Goal: Transaction & Acquisition: Purchase product/service

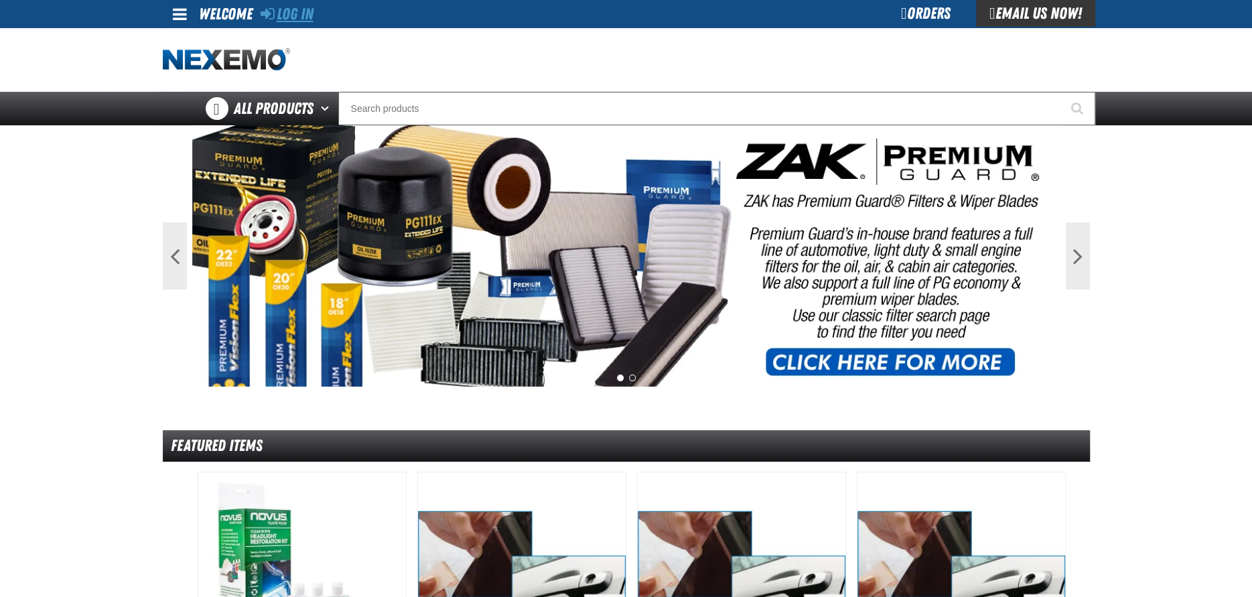
click at [292, 9] on link "Log In" at bounding box center [287, 14] width 53 height 19
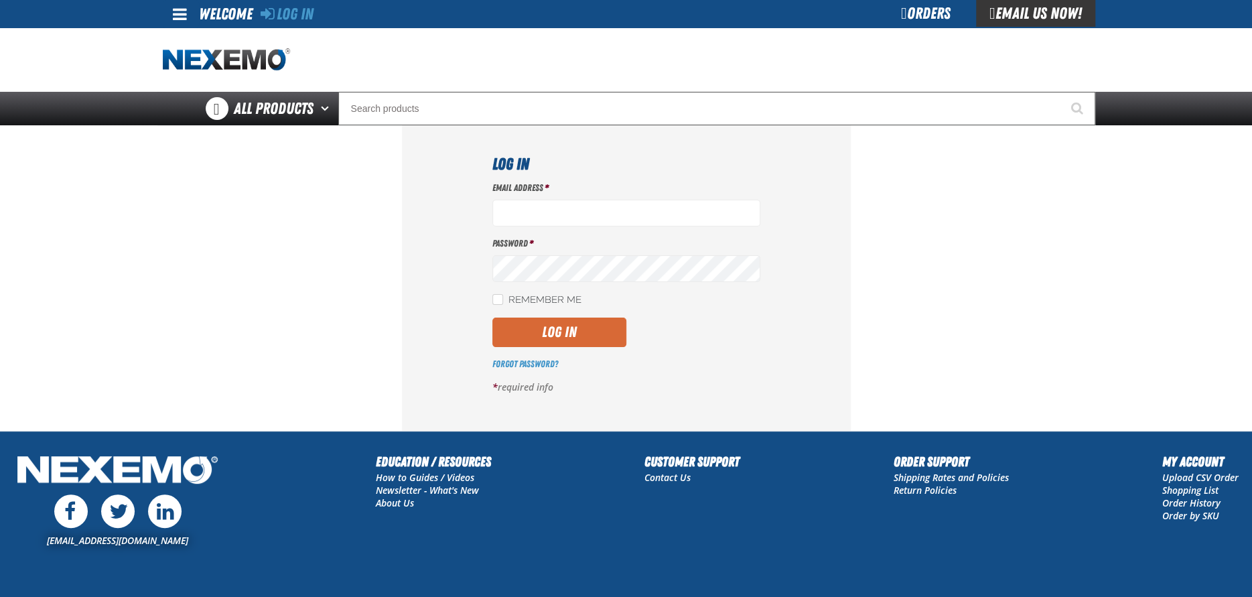
type input "acortez@vtaig.com"
click at [537, 331] on button "Log In" at bounding box center [559, 332] width 134 height 29
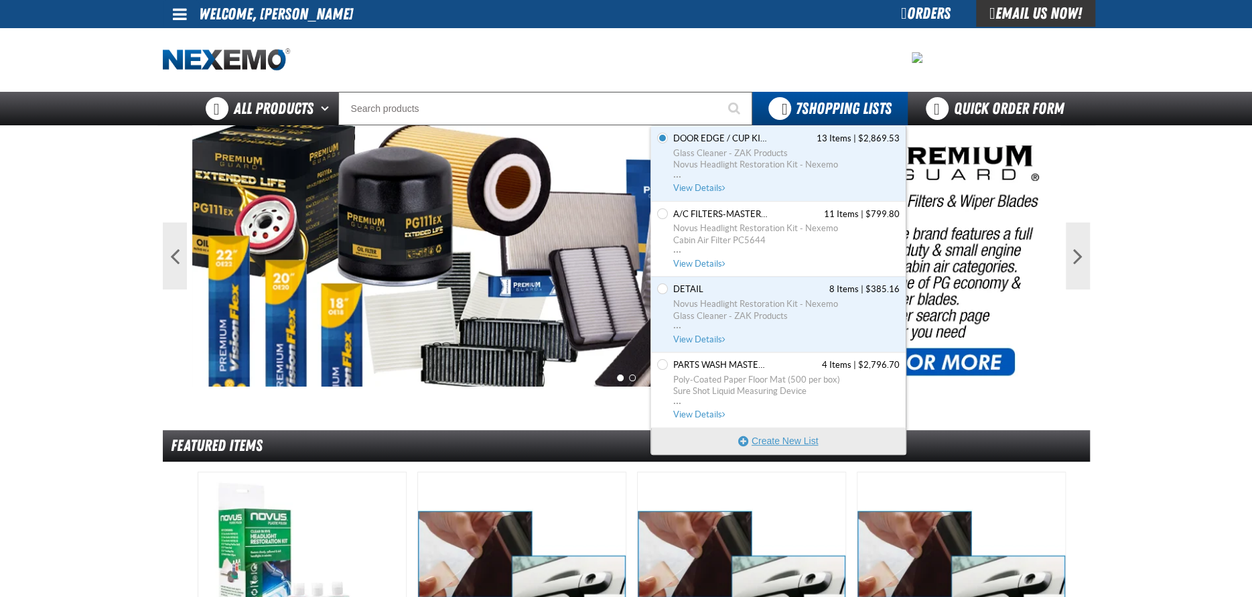
click at [770, 442] on button "Create New List" at bounding box center [778, 440] width 255 height 27
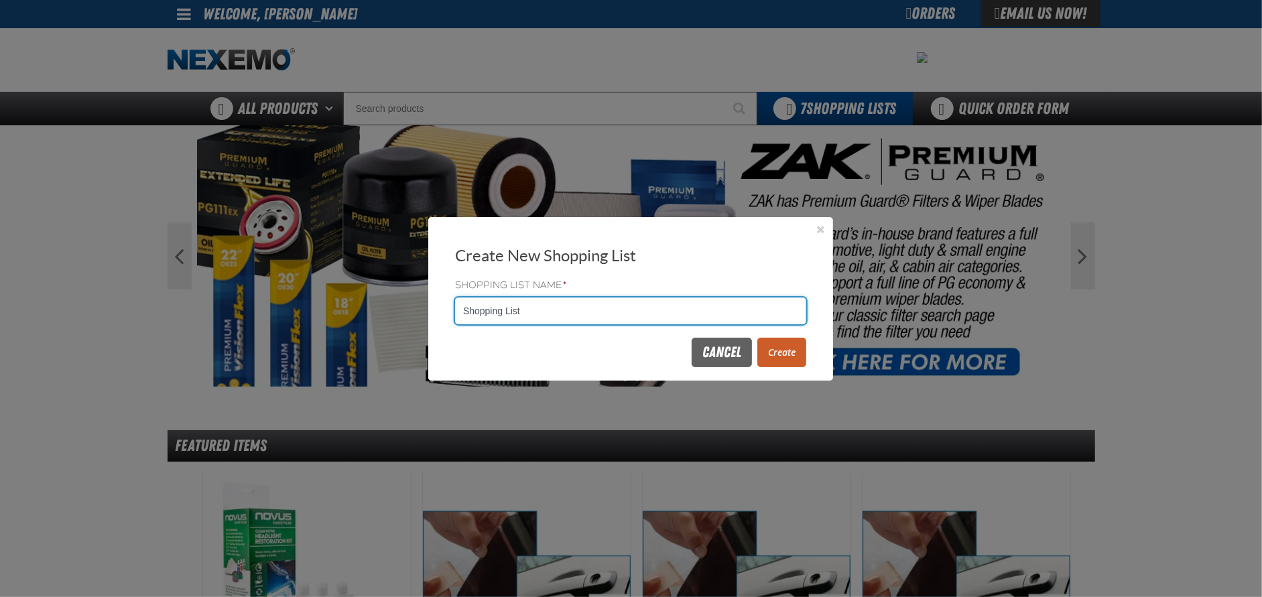
click at [562, 308] on input "Shopping List" at bounding box center [630, 310] width 351 height 27
type input "S"
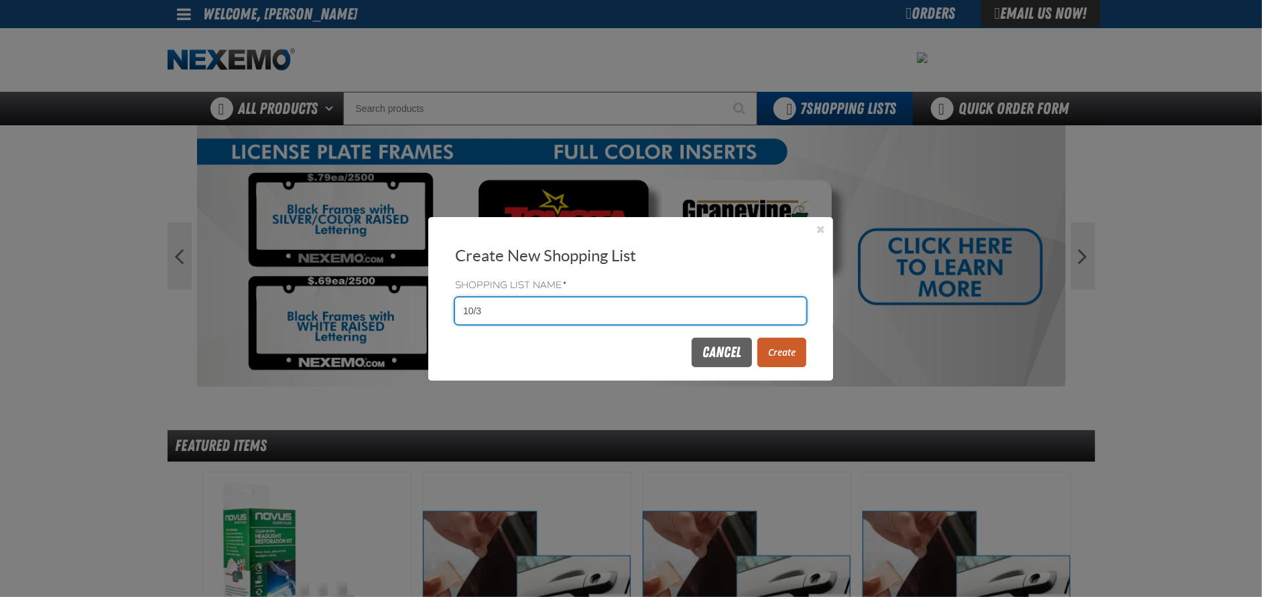
type input "10/3"
click at [790, 356] on button "Create" at bounding box center [781, 352] width 49 height 29
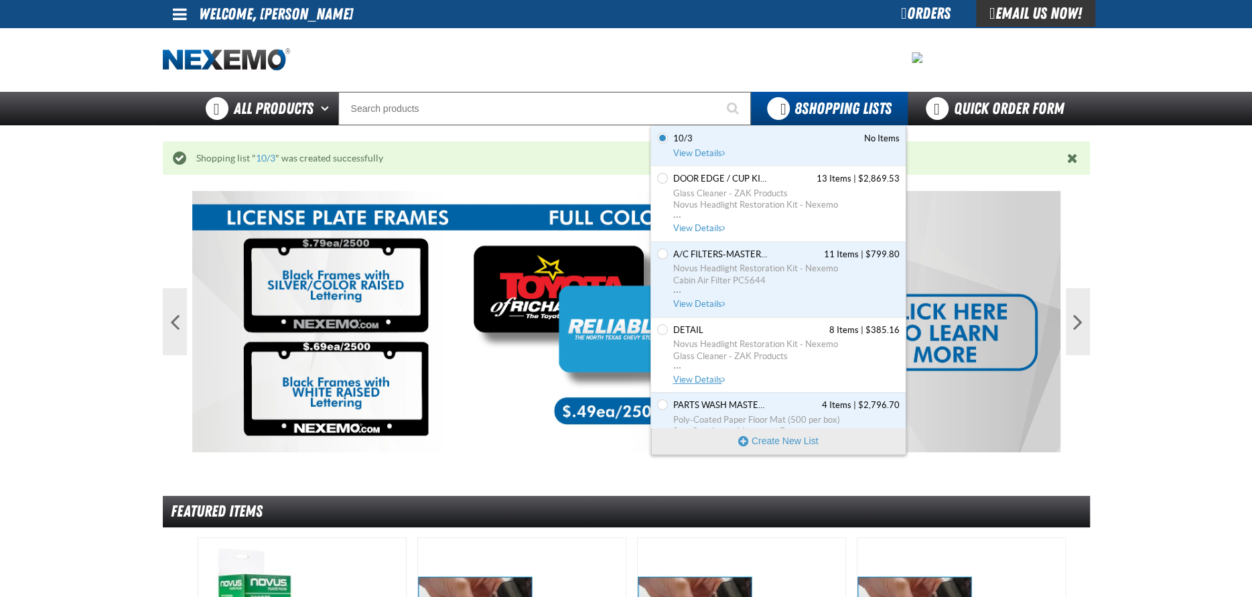
click at [717, 337] on link "DETAIL 8 Items | $385.16 Novus Headlight Restoration Kit - Nexemo Glass Cleaner…" at bounding box center [785, 355] width 229 height 62
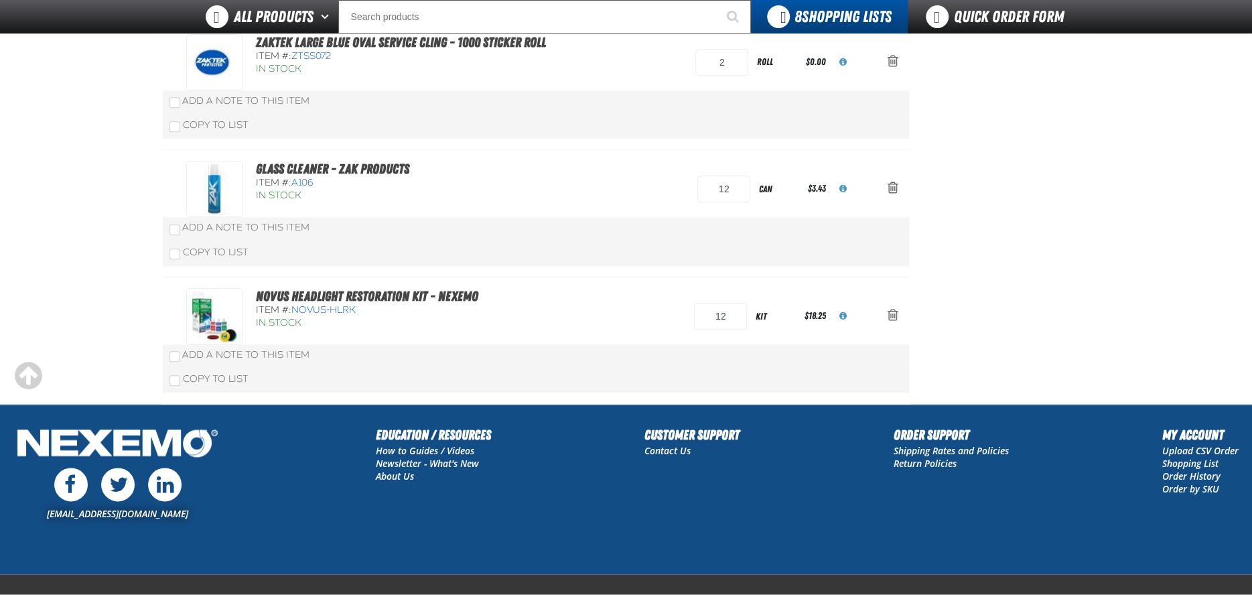
scroll to position [888, 0]
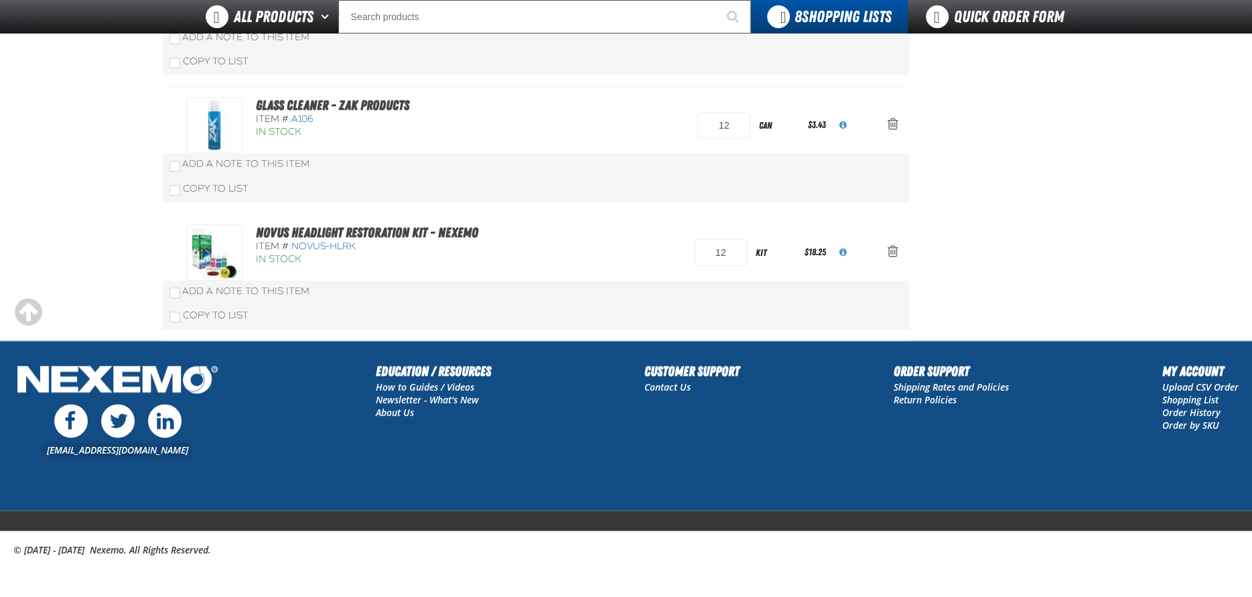
click at [300, 241] on span "NOVUS-HLRK" at bounding box center [323, 246] width 64 height 11
click at [324, 231] on link "Novus Headlight Restoration Kit - Nexemo" at bounding box center [367, 232] width 222 height 16
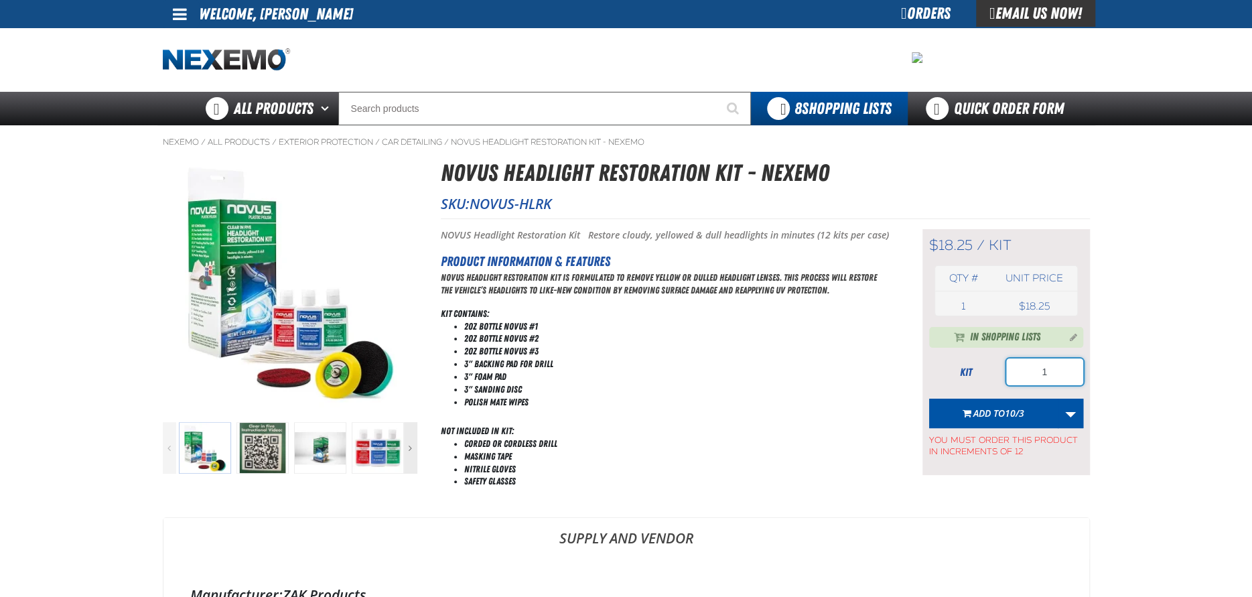
click at [1057, 376] on input "1" at bounding box center [1044, 371] width 77 height 27
type input "12"
click at [1013, 418] on span "10/3" at bounding box center [1014, 413] width 19 height 13
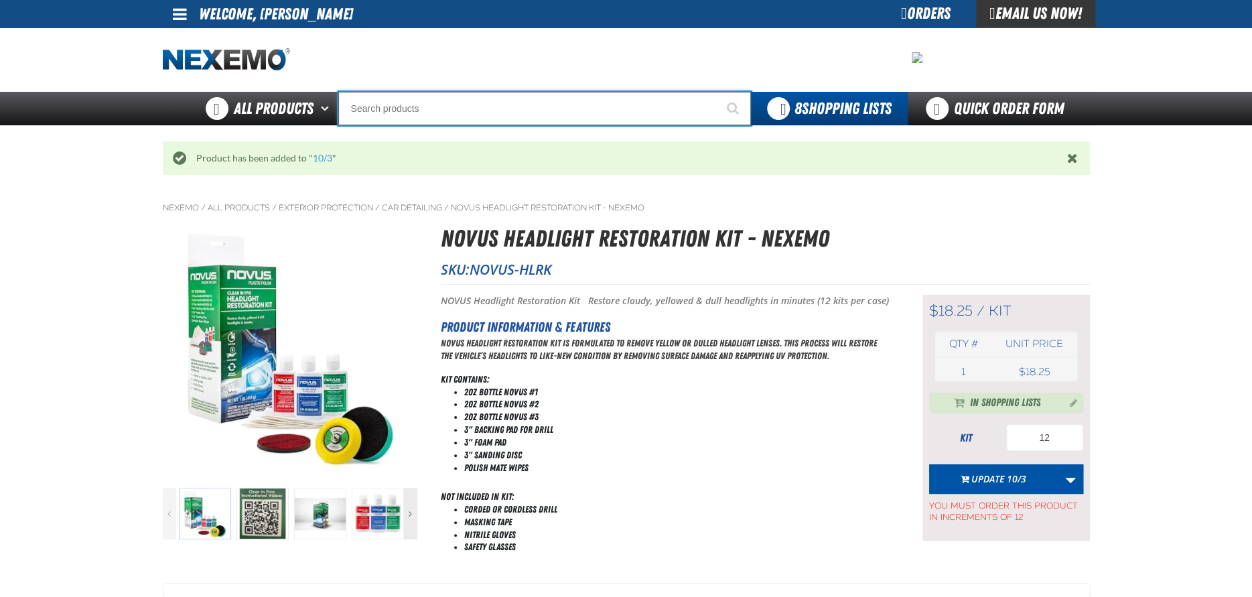
click at [379, 111] on input "Search" at bounding box center [544, 108] width 413 height 33
type input "R"
type input "ROADSIDE R"
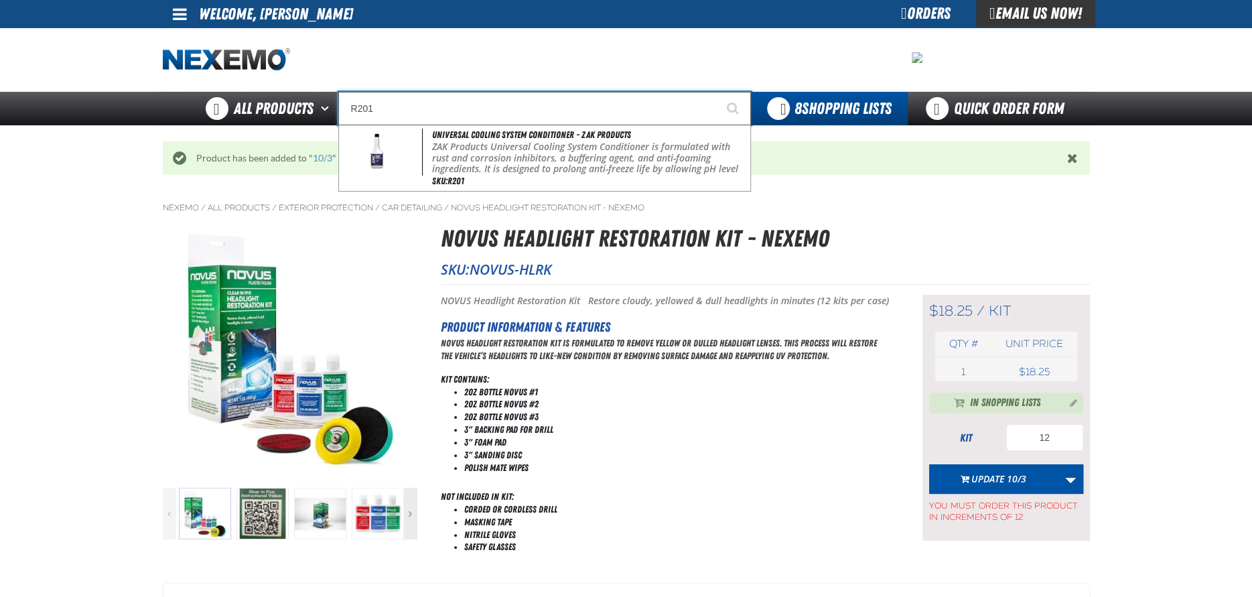
type input "R201"
click at [718, 92] on button "Start Searching" at bounding box center [734, 108] width 33 height 33
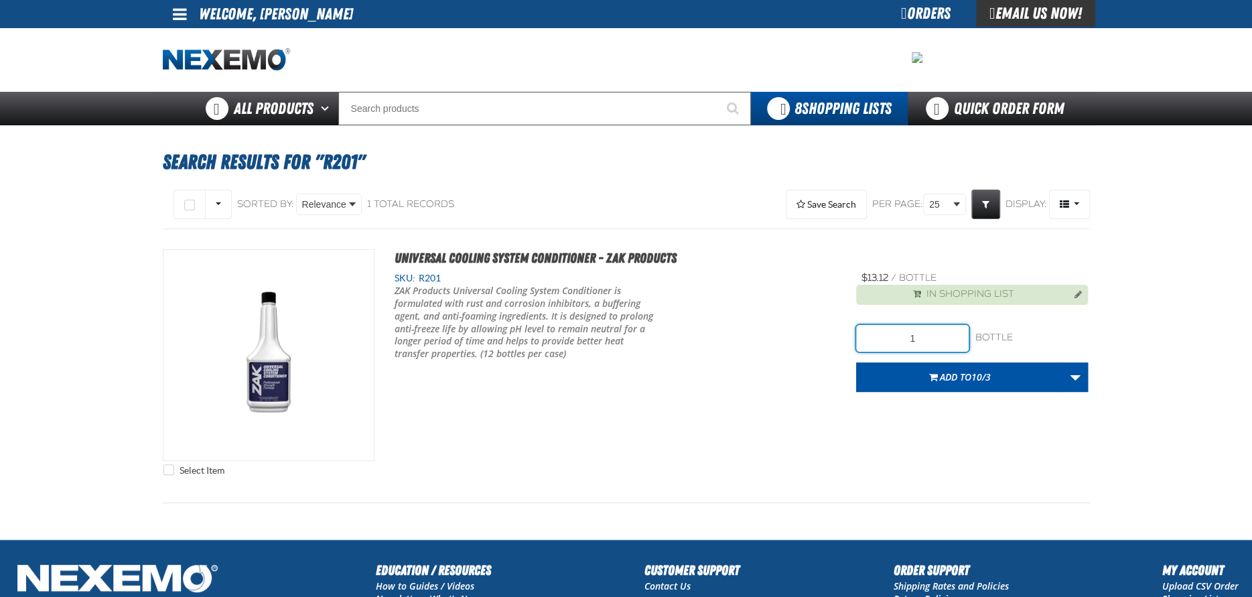
click at [925, 332] on input "1" at bounding box center [912, 338] width 113 height 27
type input "24"
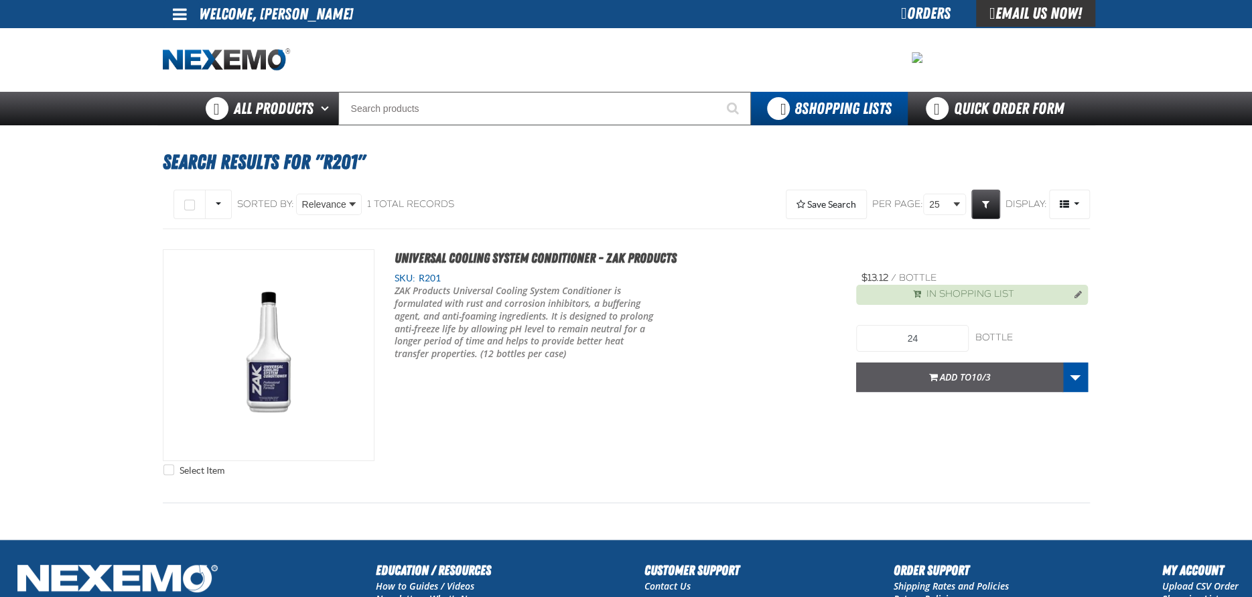
click at [973, 385] on button "Add to 10/3" at bounding box center [959, 376] width 207 height 29
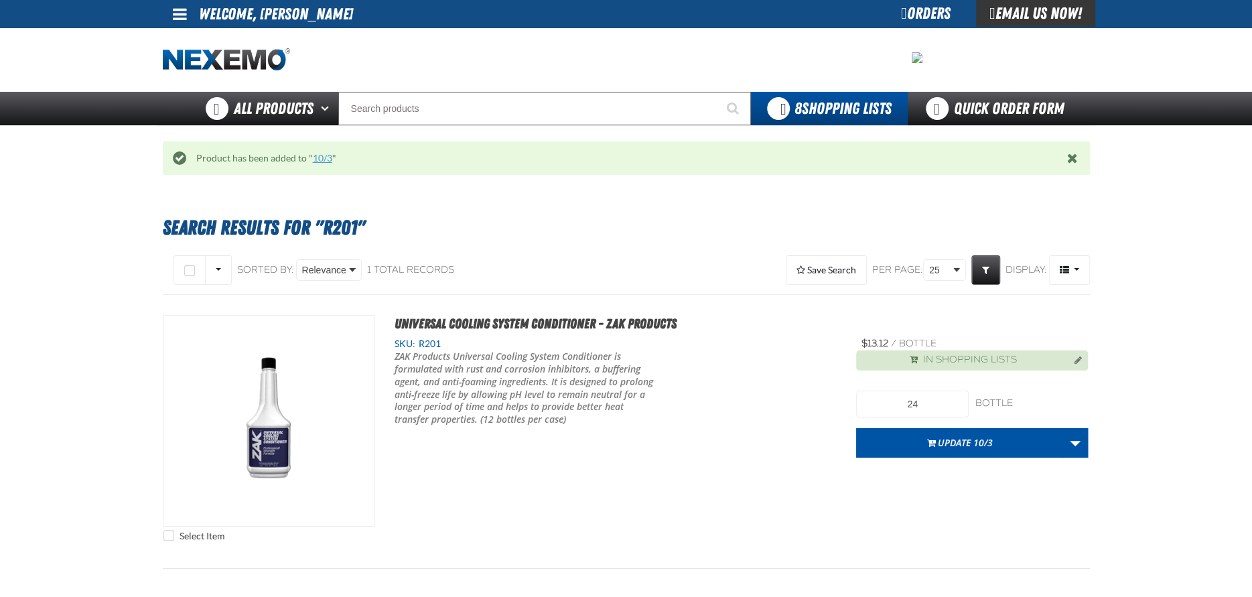
click at [325, 155] on link "10/3" at bounding box center [322, 158] width 19 height 11
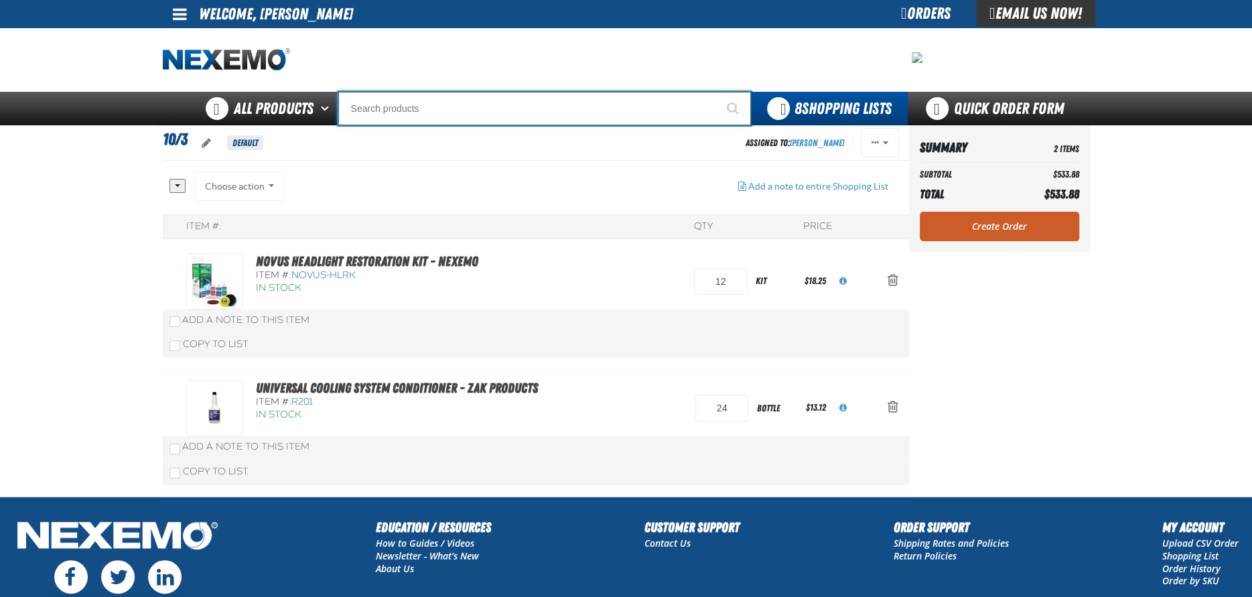
click at [437, 109] on input "Search" at bounding box center [544, 108] width 413 height 33
type input "C"
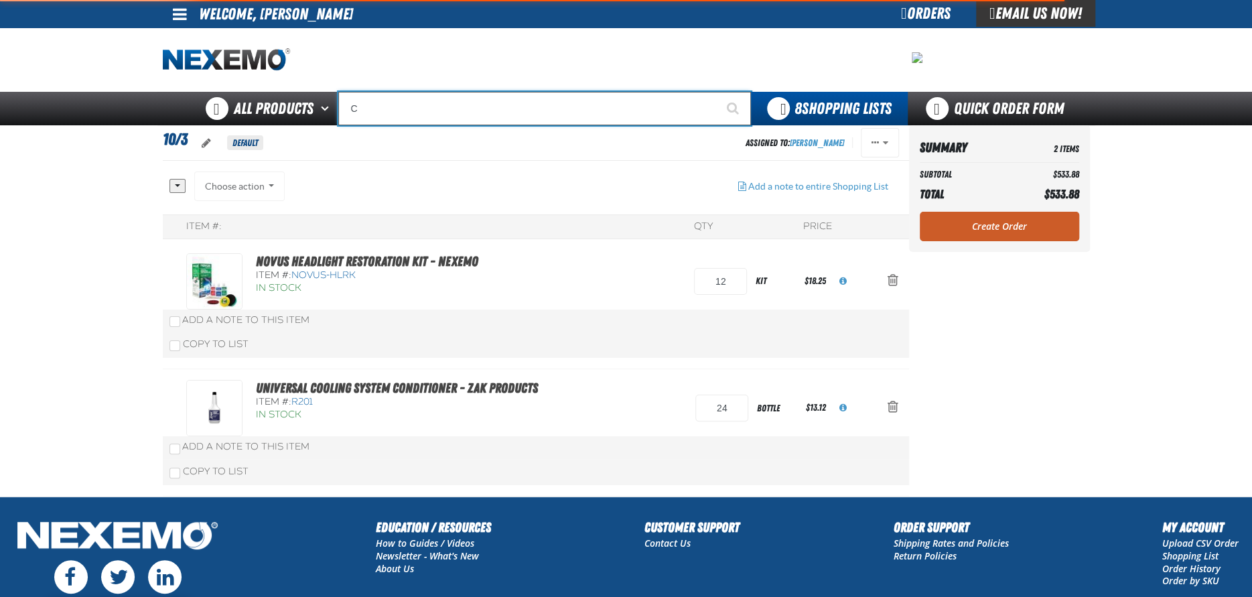
type input "C Alkaline Battery 1.5 Volt (12 per pack)"
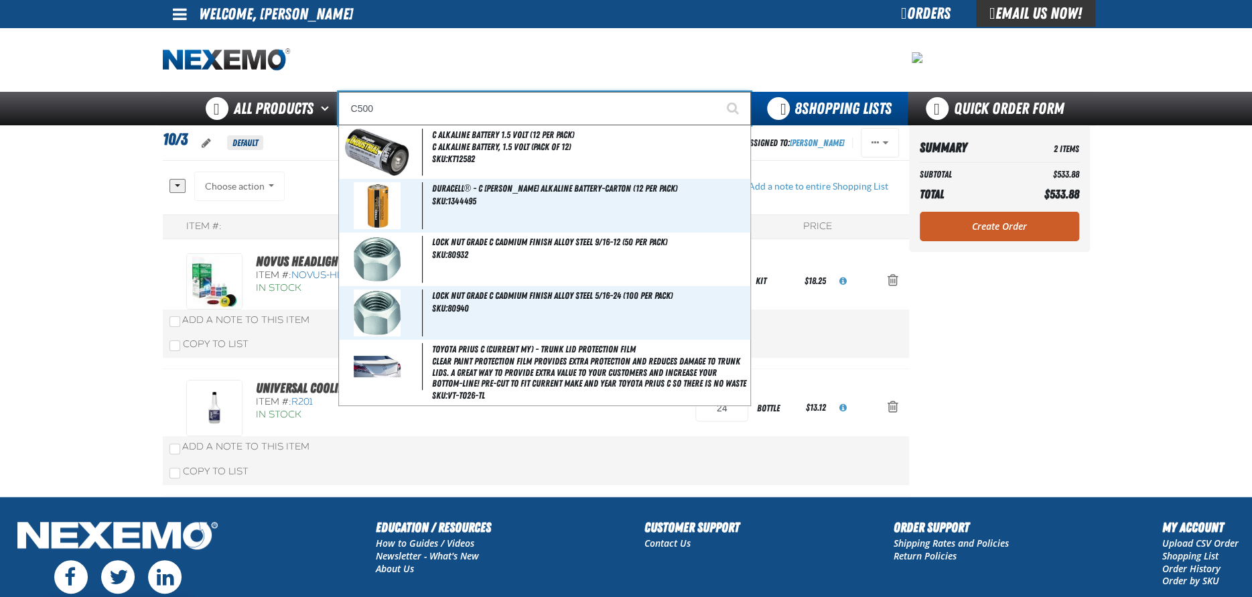
type input "C500"
click at [718, 92] on button "Start Searching" at bounding box center [734, 108] width 33 height 33
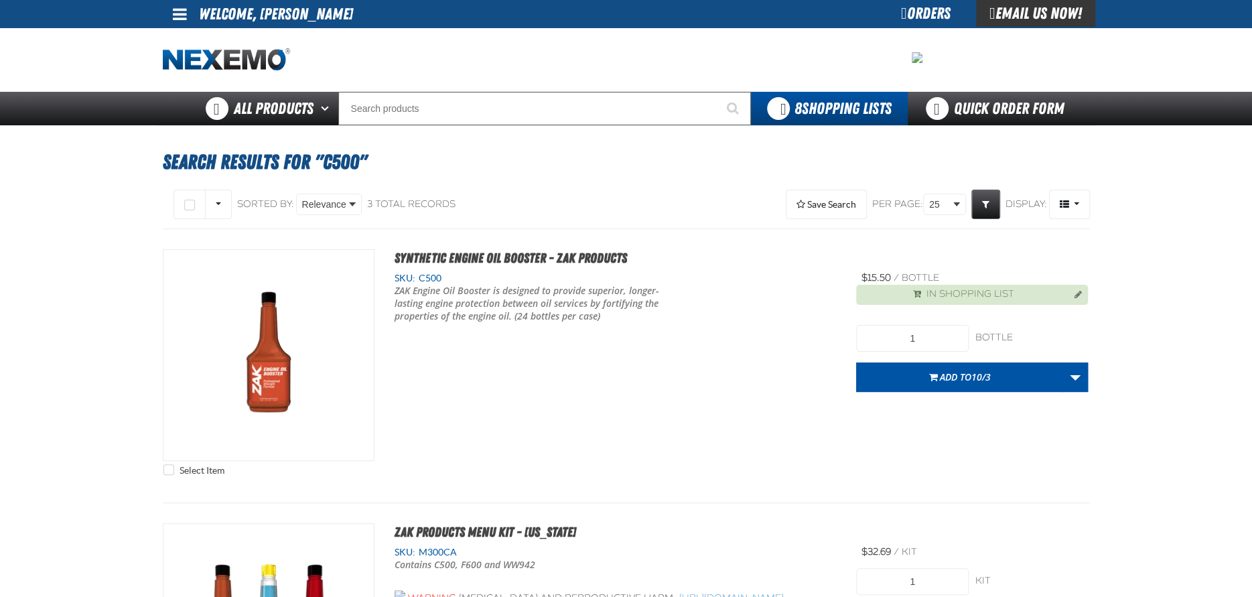
click at [941, 342] on input "1" at bounding box center [912, 338] width 113 height 27
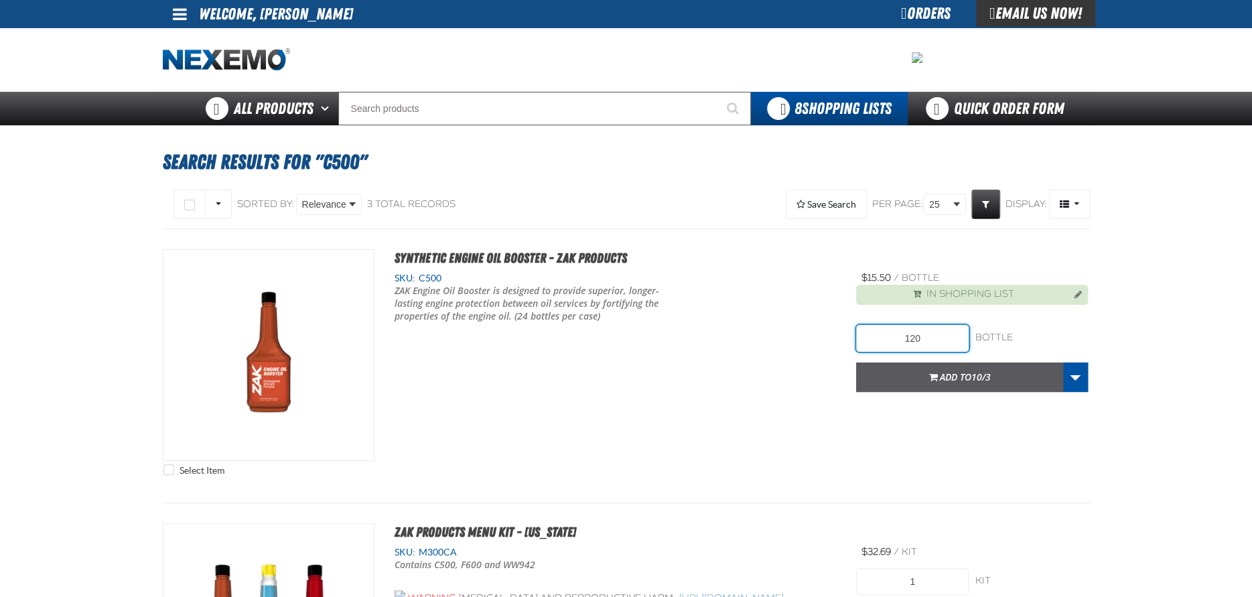
type input "120"
click at [929, 377] on span "button" at bounding box center [933, 378] width 9 height 3
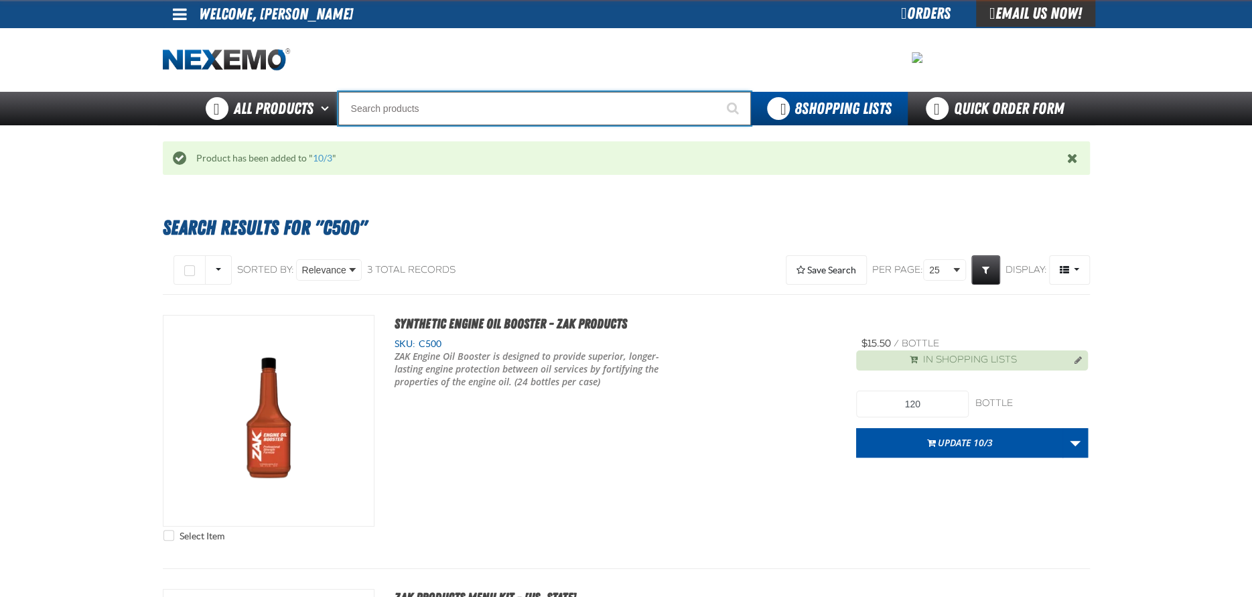
click at [399, 105] on input "Search" at bounding box center [544, 108] width 413 height 33
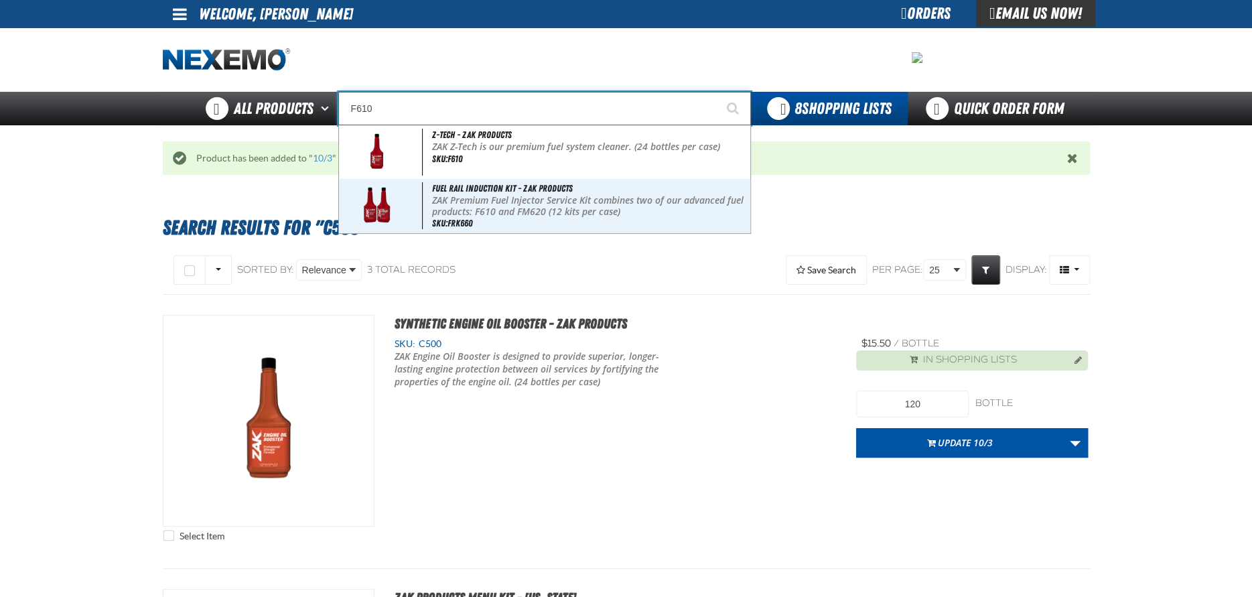
type input "F610"
click at [718, 92] on button "Start Searching" at bounding box center [734, 108] width 33 height 33
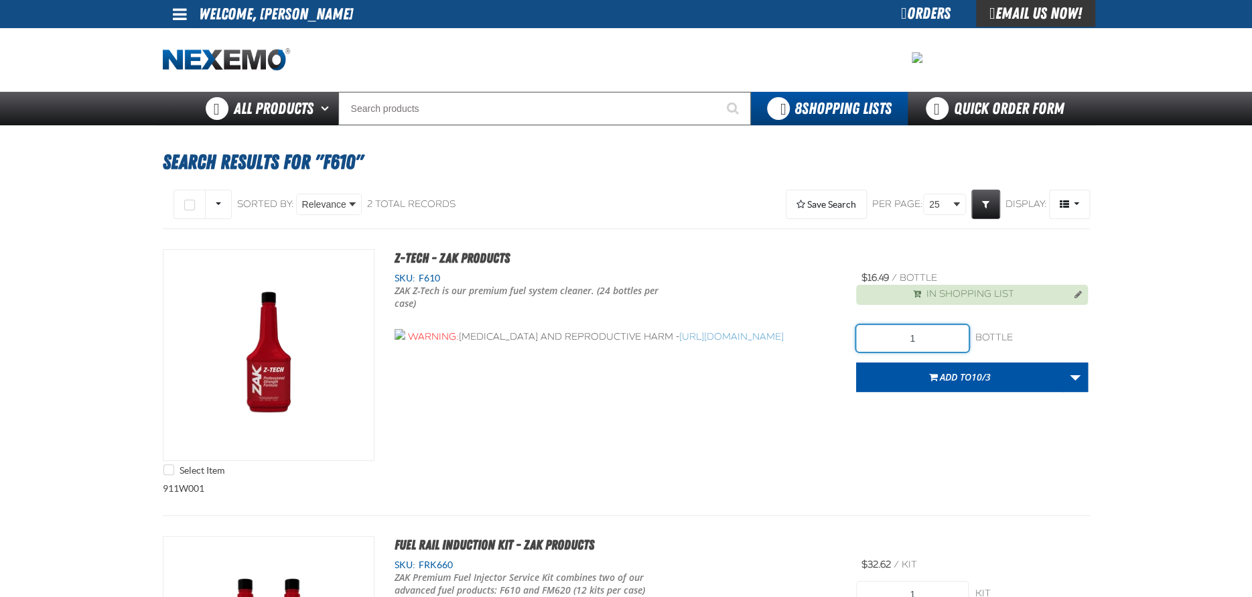
click at [925, 339] on input "1" at bounding box center [912, 338] width 113 height 27
type input "120"
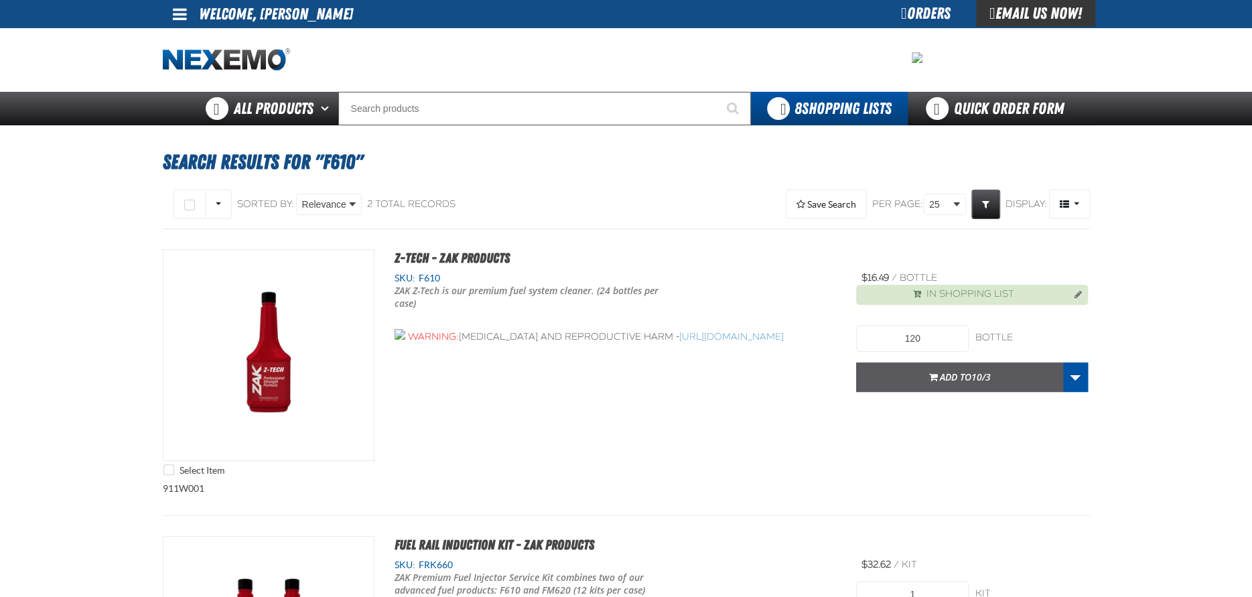
click at [967, 379] on span "Add to 10/3" at bounding box center [965, 377] width 51 height 13
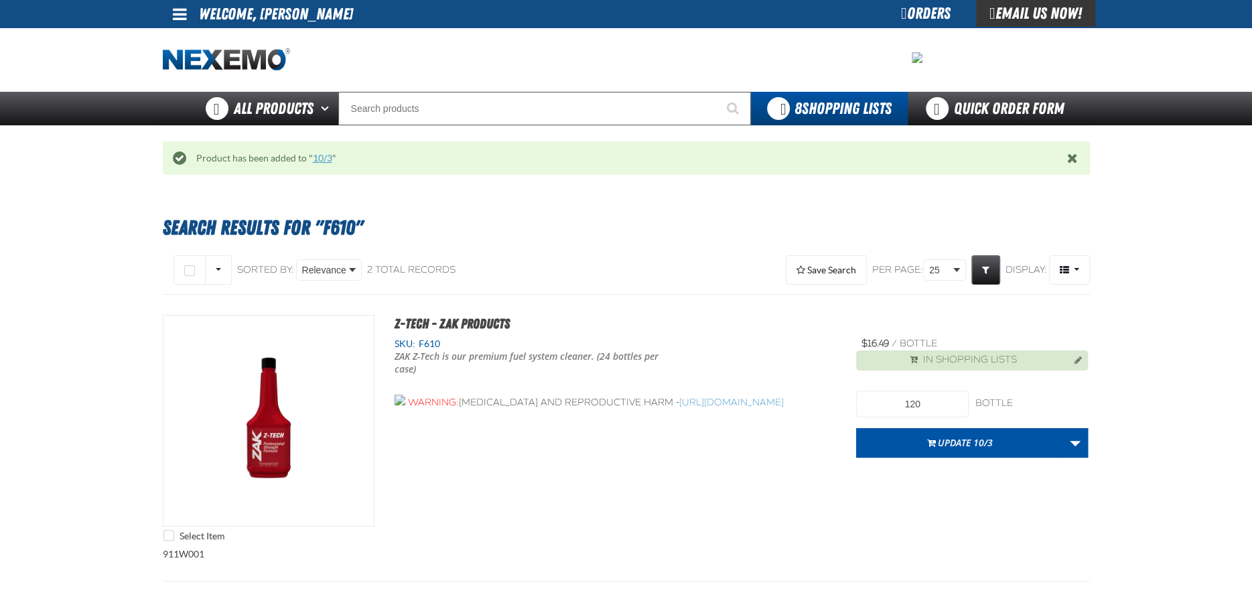
click at [322, 158] on link "10/3" at bounding box center [322, 158] width 19 height 11
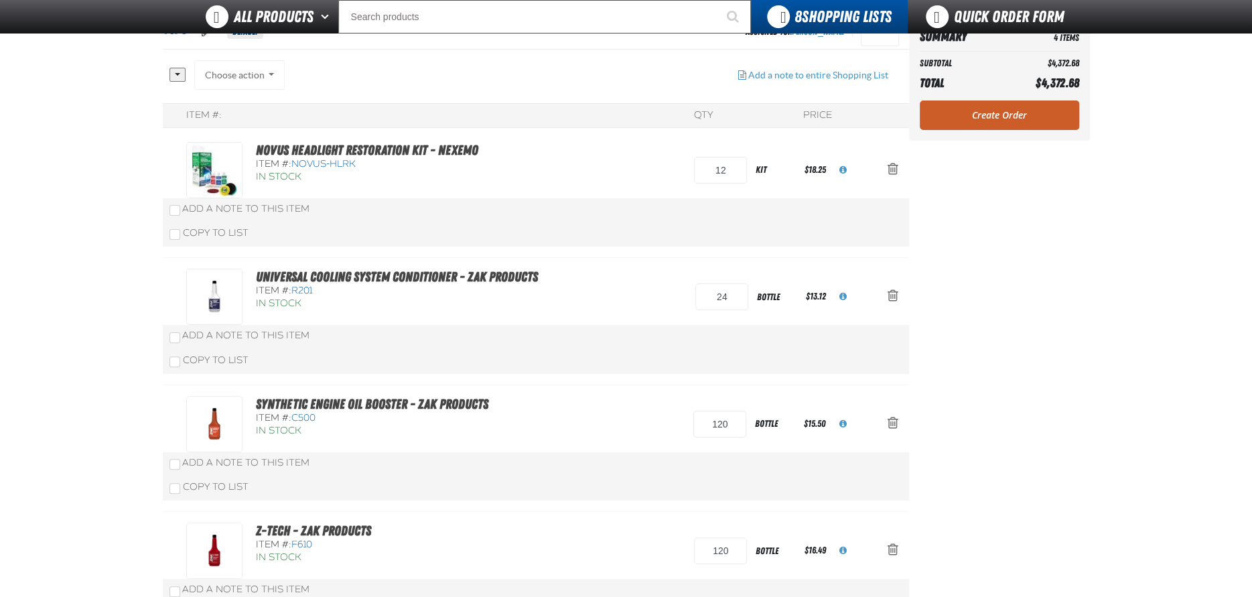
scroll to position [67, 0]
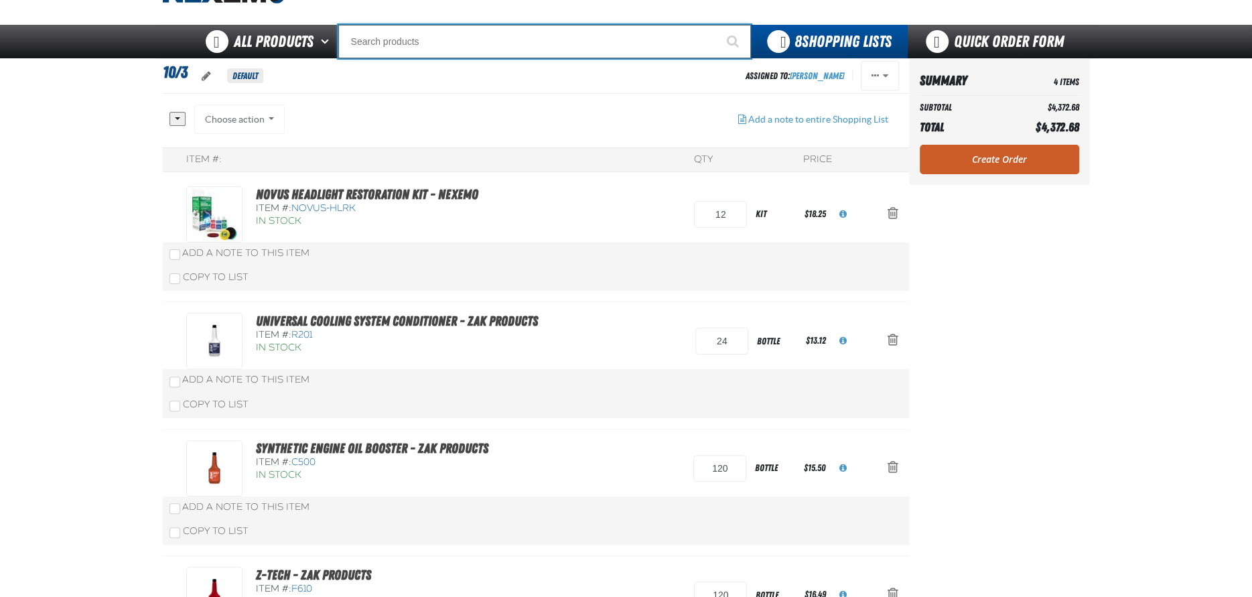
click at [405, 38] on input "Search" at bounding box center [544, 41] width 413 height 33
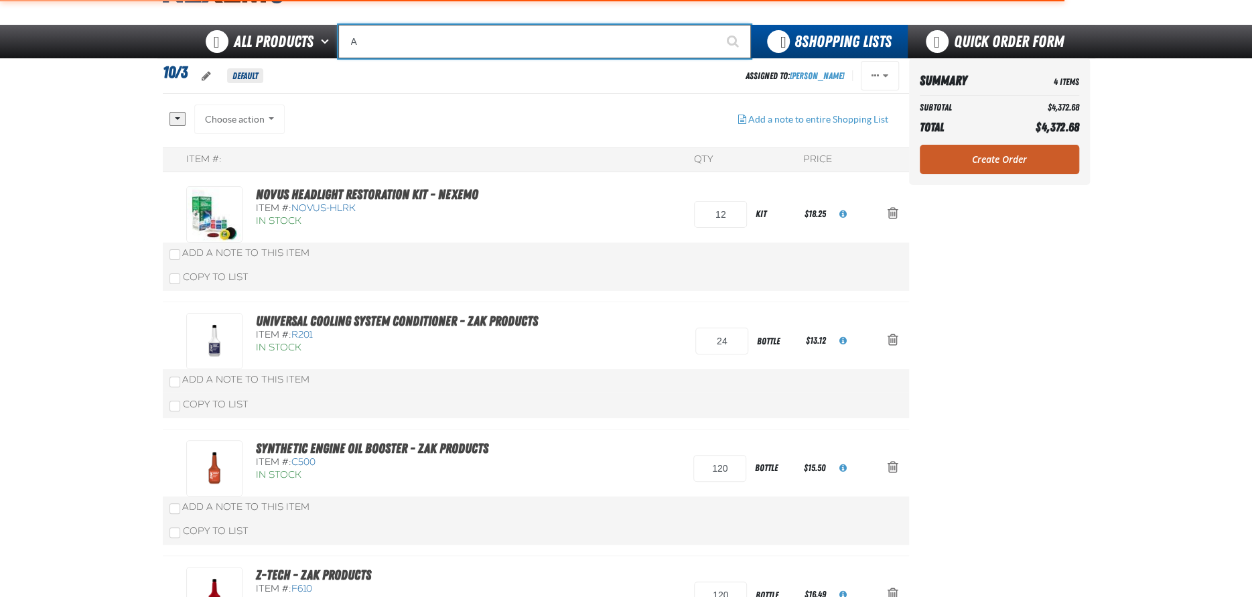
type input "AC"
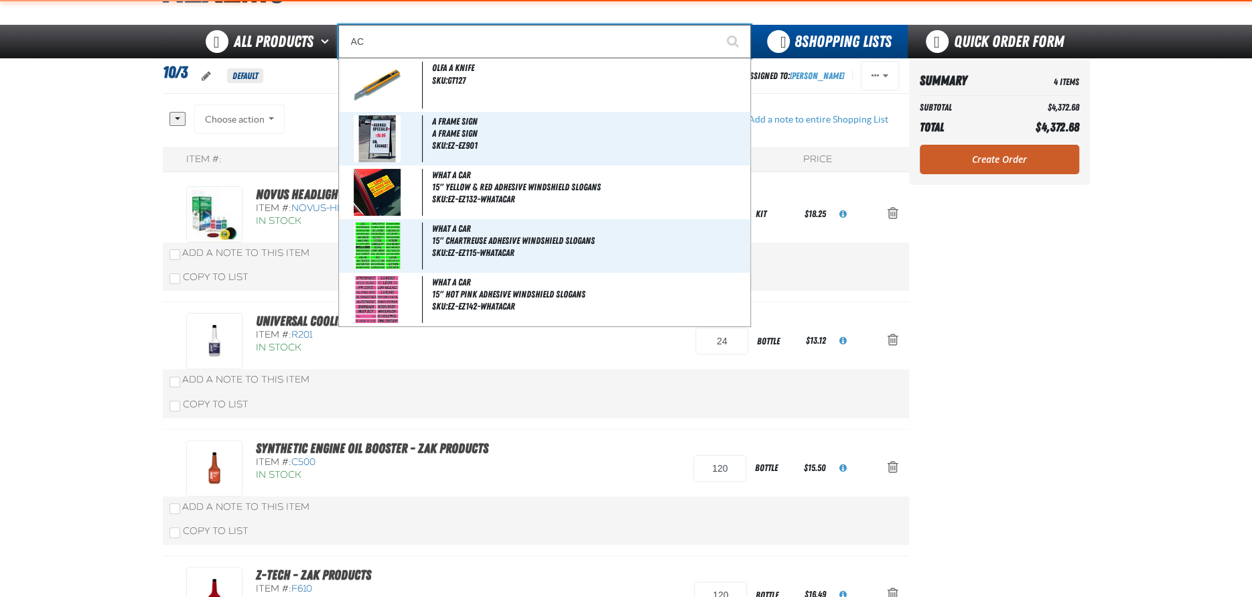
type input "AC Power Booster - ZAK Products"
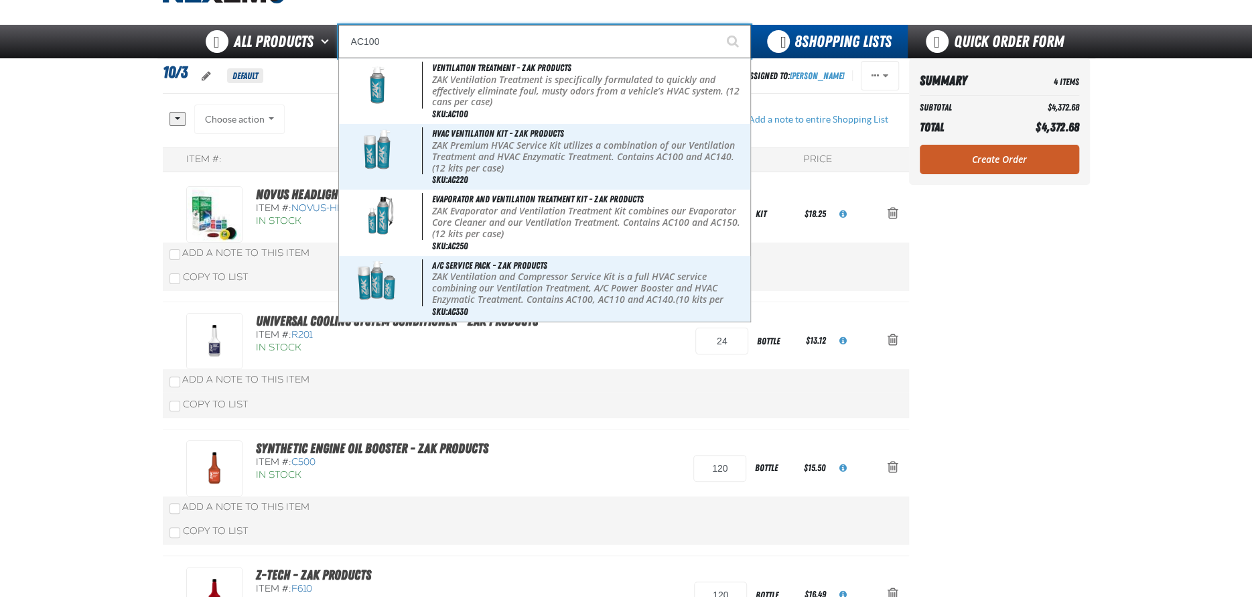
type input "AC100"
click at [718, 25] on button "Start Searching" at bounding box center [734, 41] width 33 height 33
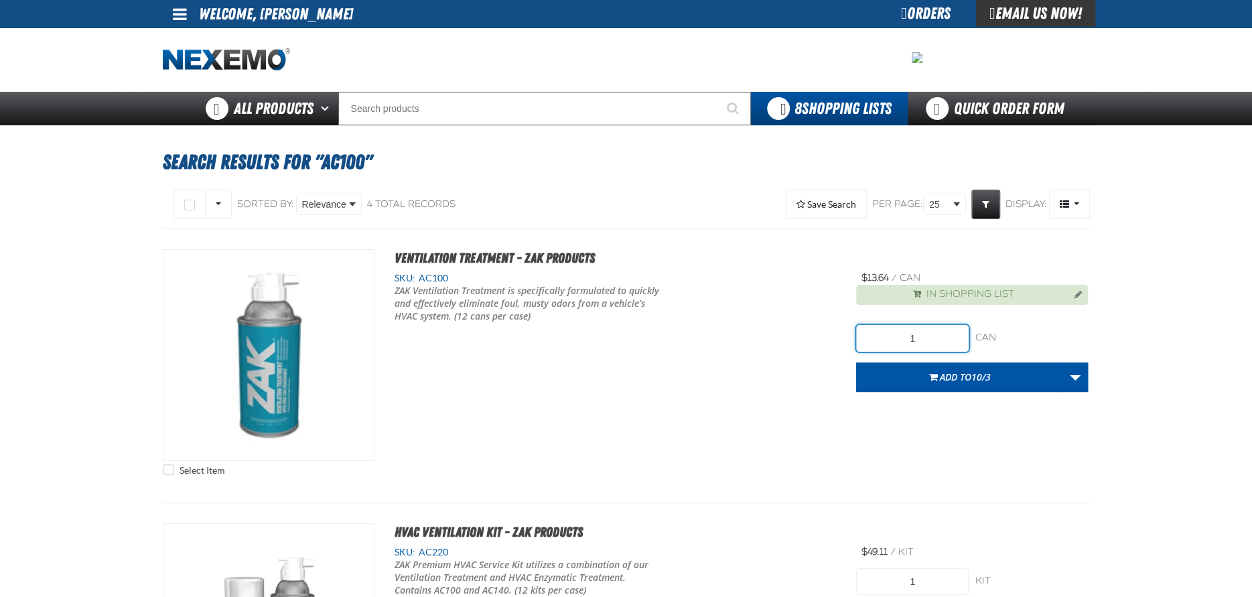
click at [925, 339] on input "1" at bounding box center [912, 338] width 113 height 27
type input "24"
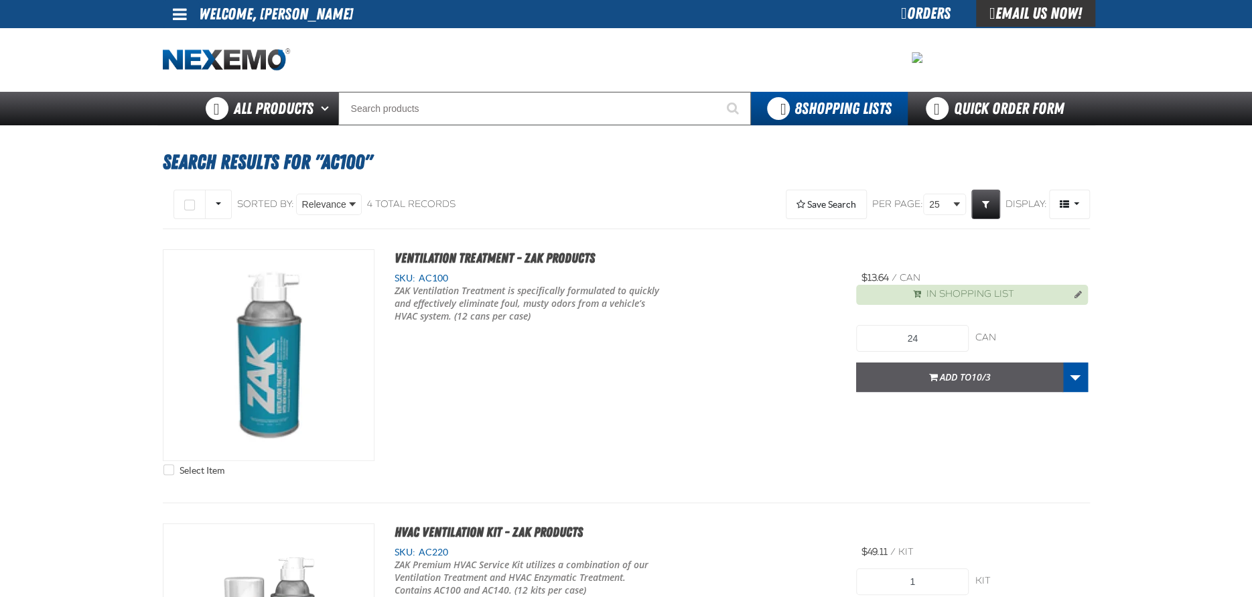
click at [943, 381] on span "Add to 10/3" at bounding box center [965, 377] width 51 height 13
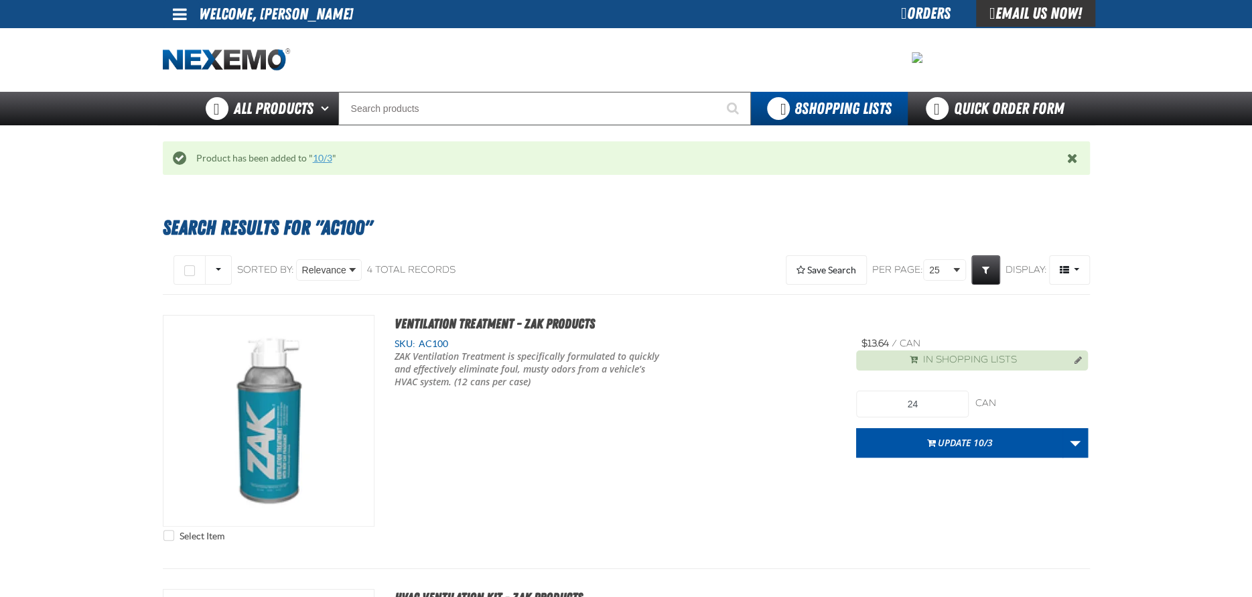
click at [319, 155] on link "10/3" at bounding box center [322, 158] width 19 height 11
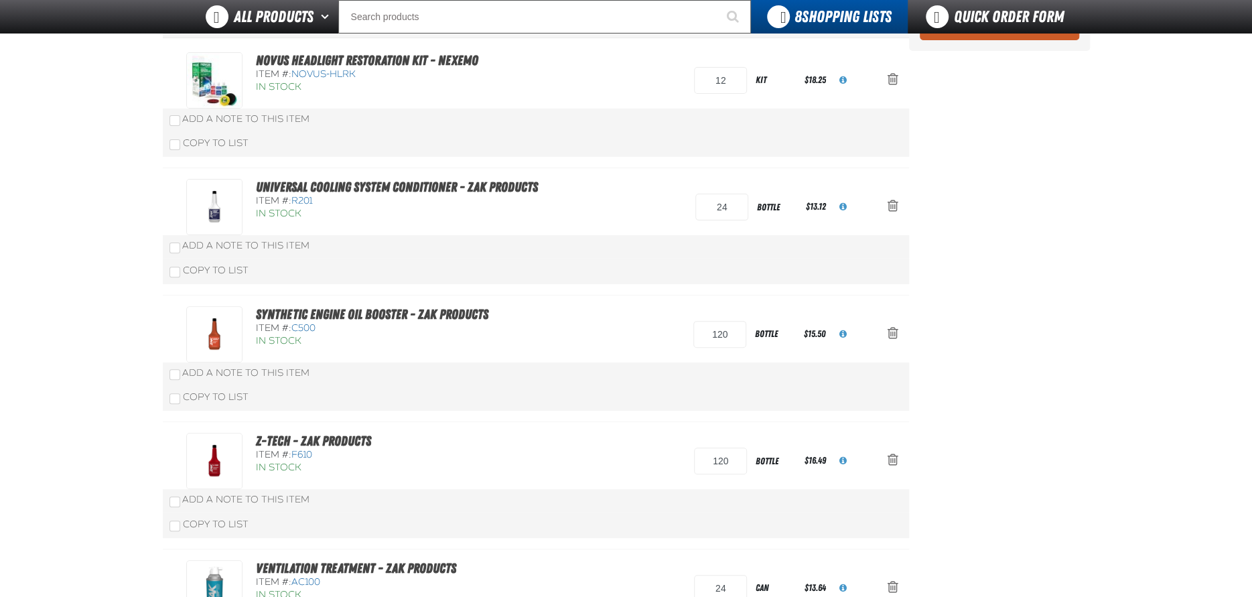
scroll to position [134, 0]
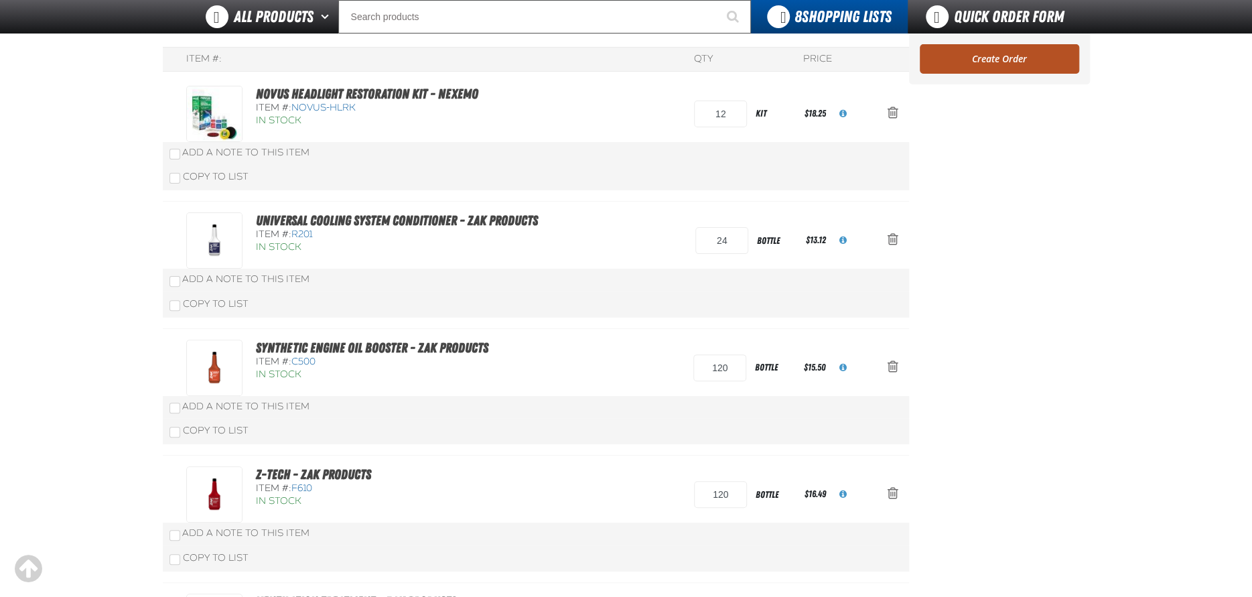
click at [996, 54] on link "Create Order" at bounding box center [999, 58] width 159 height 29
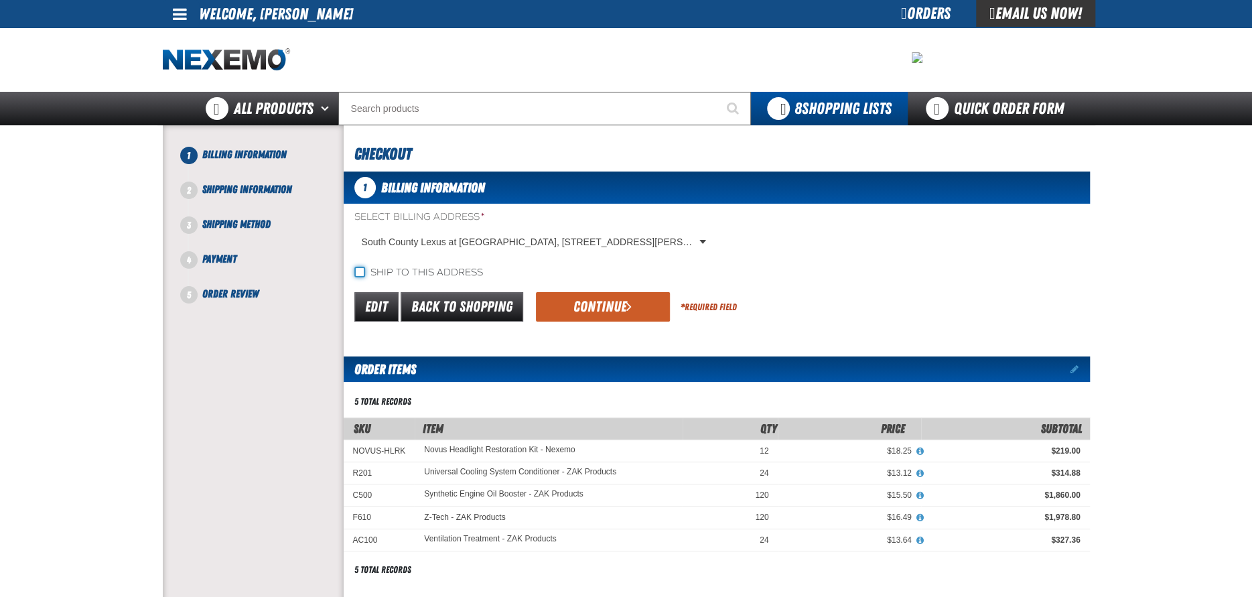
click at [359, 269] on input "Ship to this address" at bounding box center [359, 272] width 11 height 11
checkbox input "true"
click at [552, 294] on button "Continue" at bounding box center [603, 306] width 134 height 29
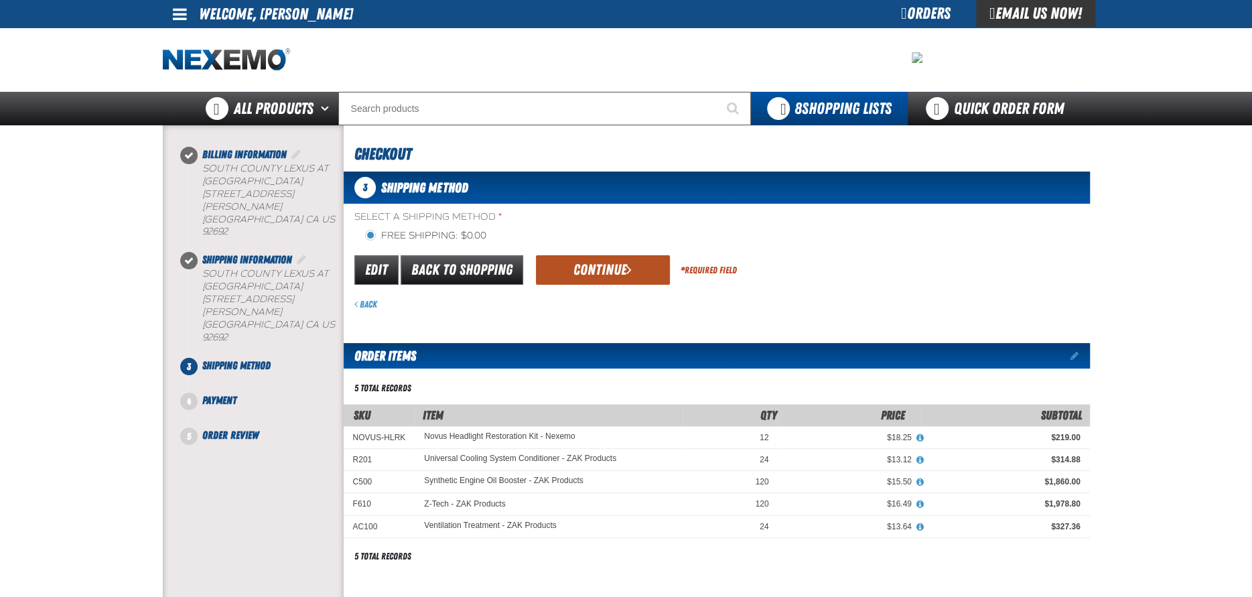
click at [584, 265] on button "Continue" at bounding box center [603, 269] width 134 height 29
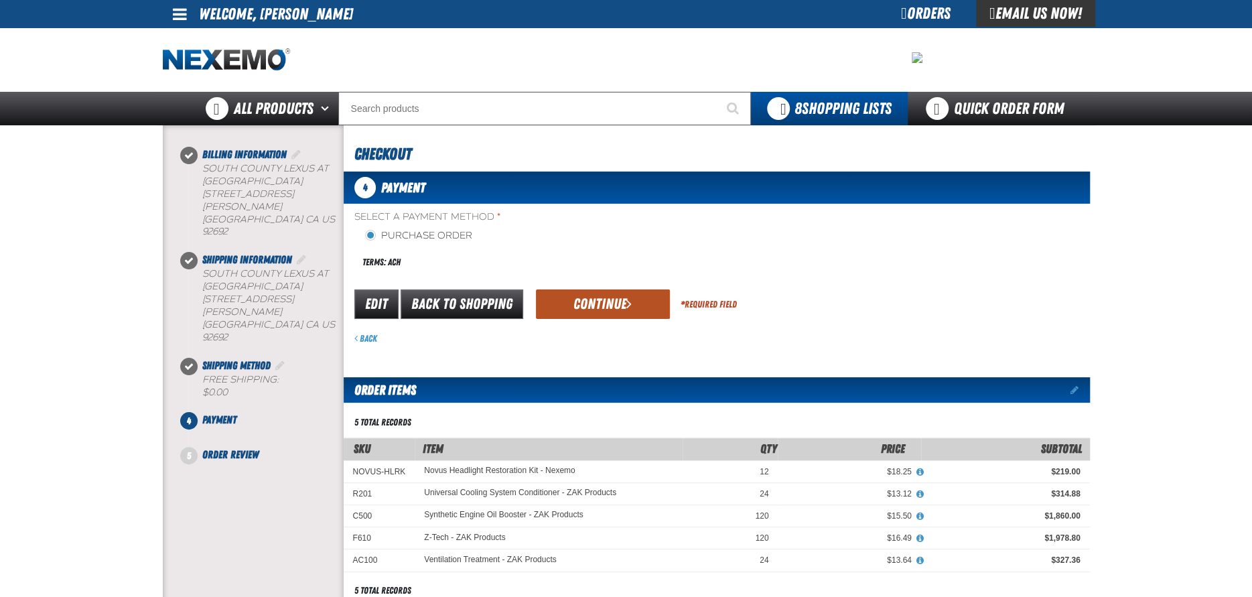
click at [600, 302] on button "Continue" at bounding box center [603, 303] width 134 height 29
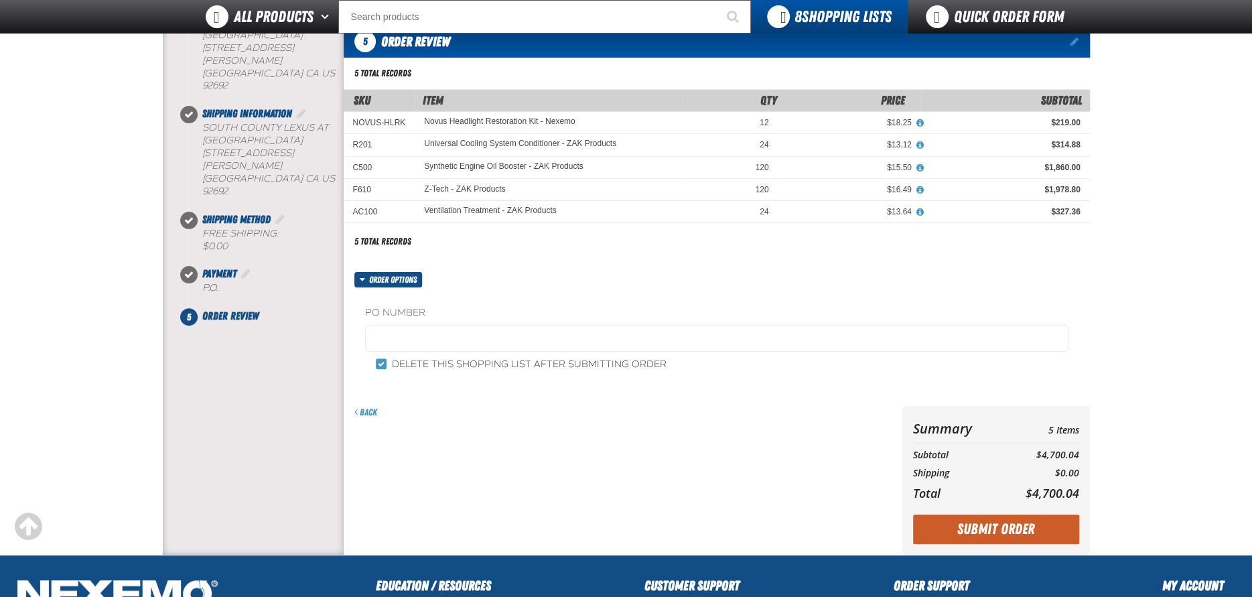
scroll to position [67, 0]
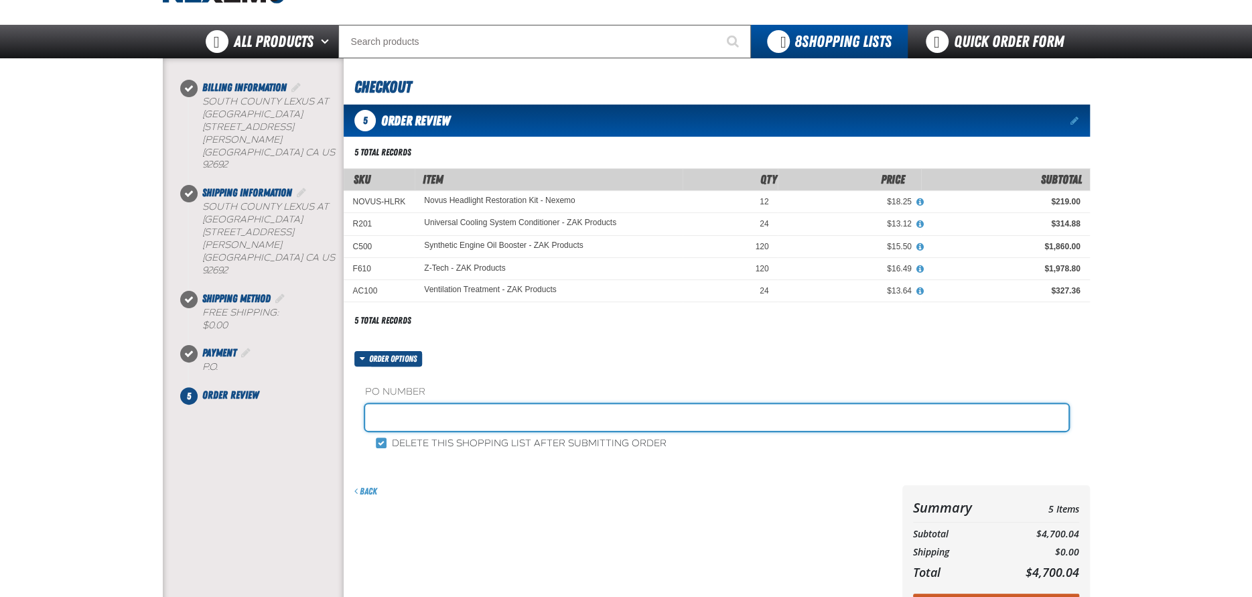
click at [407, 415] on input "text" at bounding box center [716, 417] width 703 height 27
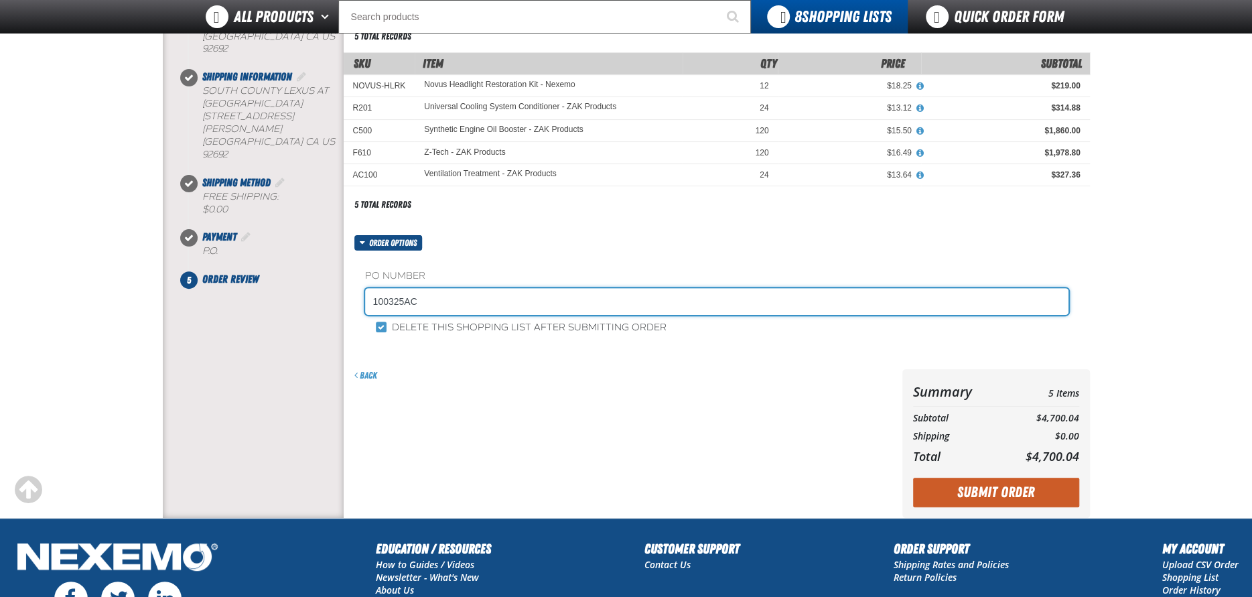
scroll to position [326, 0]
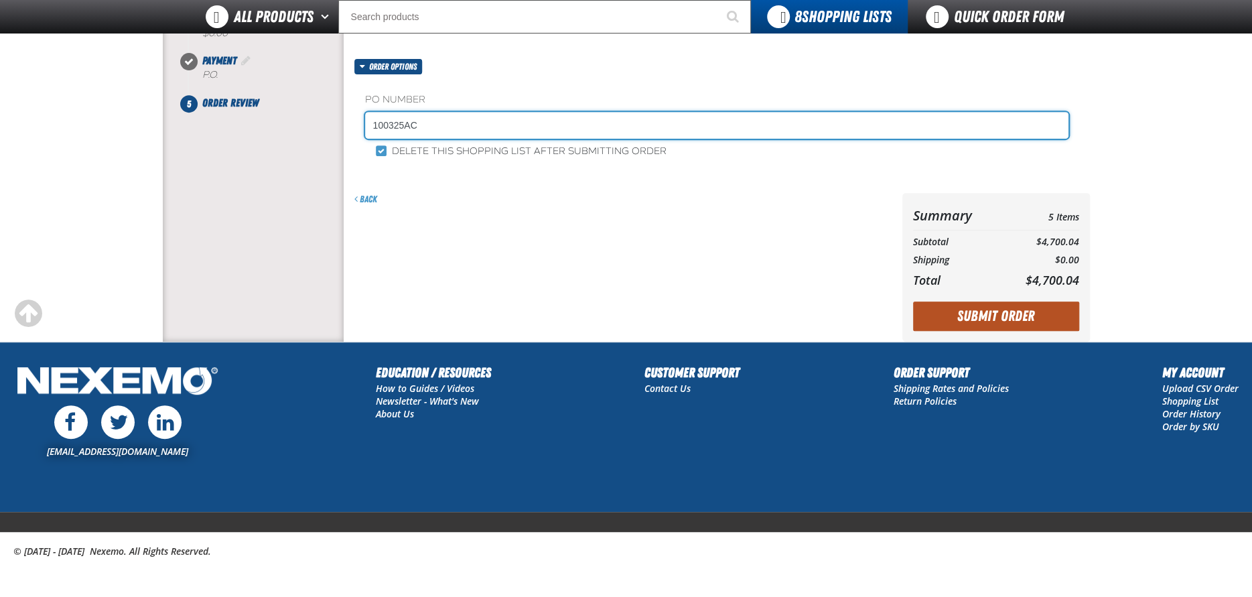
type input "100325AC"
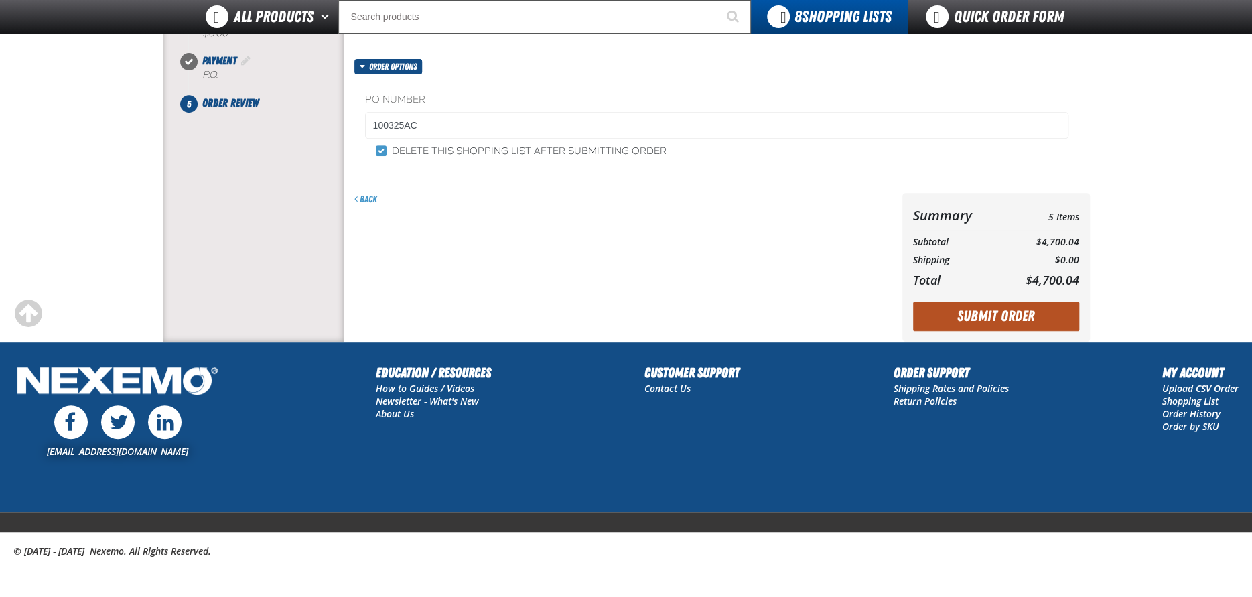
click at [996, 311] on button "Submit Order" at bounding box center [996, 315] width 166 height 29
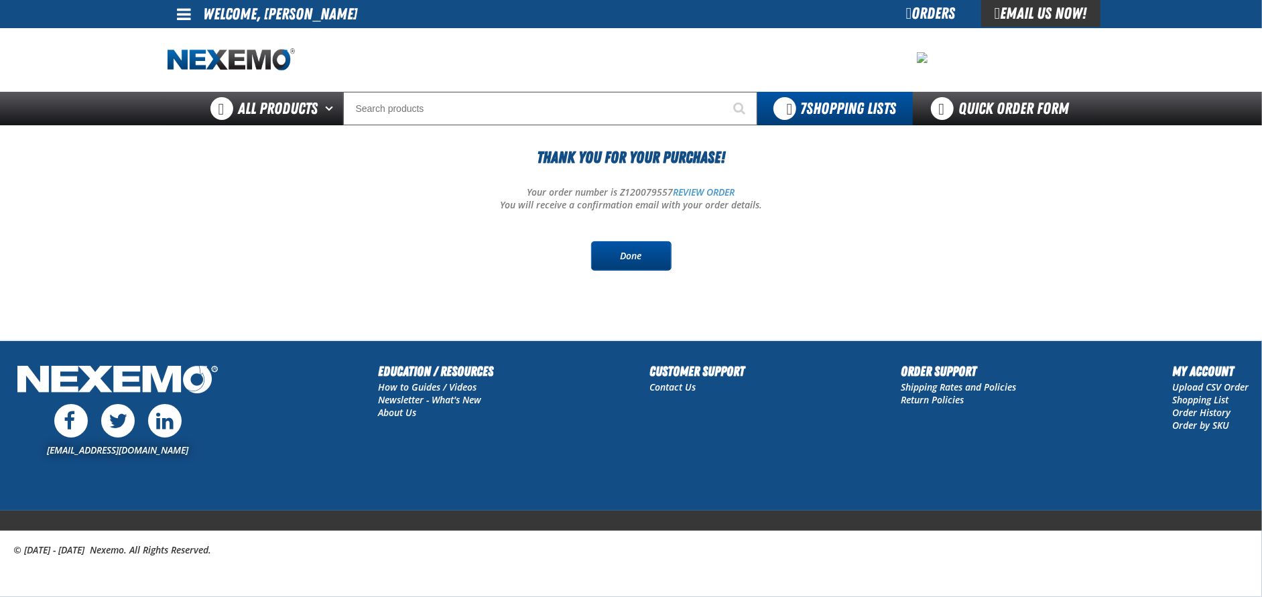
click at [634, 259] on link "Done" at bounding box center [631, 255] width 80 height 29
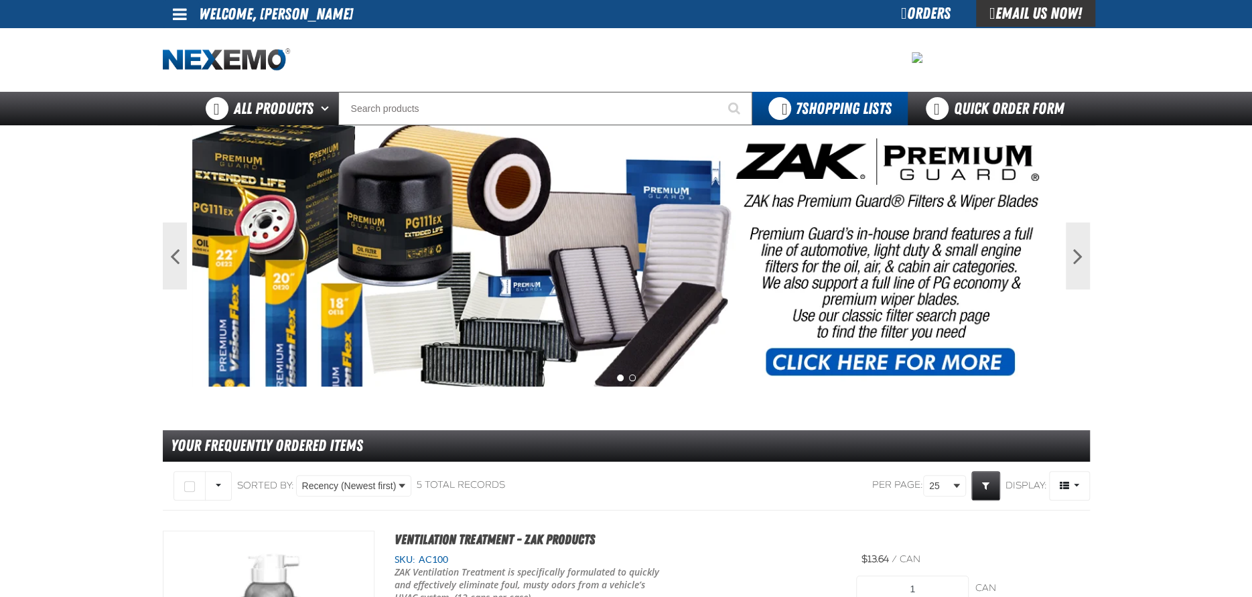
click at [186, 13] on span at bounding box center [180, 14] width 14 height 16
click at [194, 67] on link "Sign Out Sign Out" at bounding box center [191, 65] width 46 height 13
